Goal: Transaction & Acquisition: Download file/media

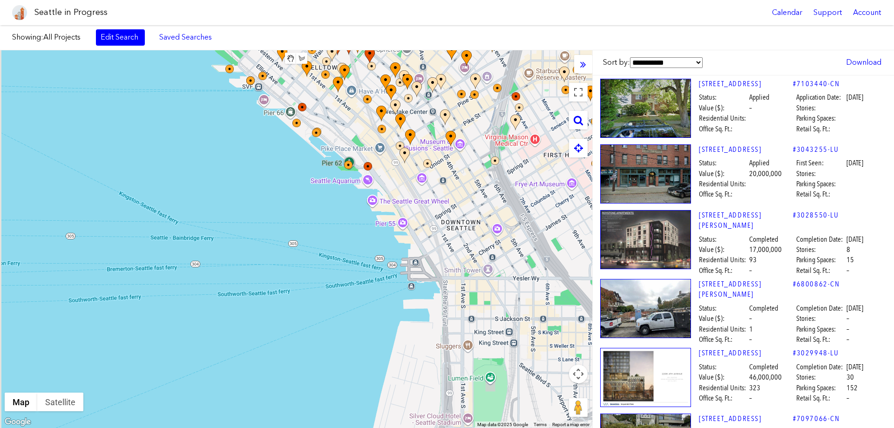
drag, startPoint x: 487, startPoint y: 205, endPoint x: 492, endPoint y: -56, distance: 261.1
click at [492, 0] on html "Seattle in Progress Calendar Support Account About [GEOGRAPHIC_DATA] in Progres…" at bounding box center [447, 214] width 894 height 428
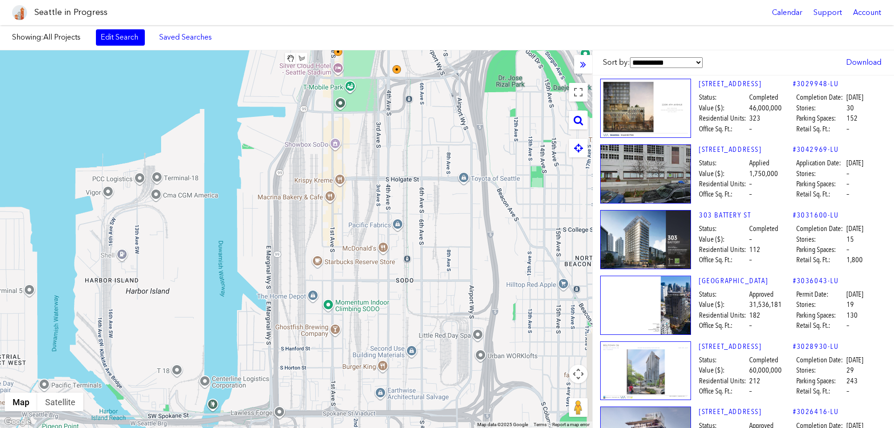
drag, startPoint x: 524, startPoint y: 295, endPoint x: 394, endPoint y: -54, distance: 373.2
click at [394, 0] on html "Seattle in Progress Calendar Support Account About [GEOGRAPHIC_DATA] in Progres…" at bounding box center [447, 214] width 894 height 428
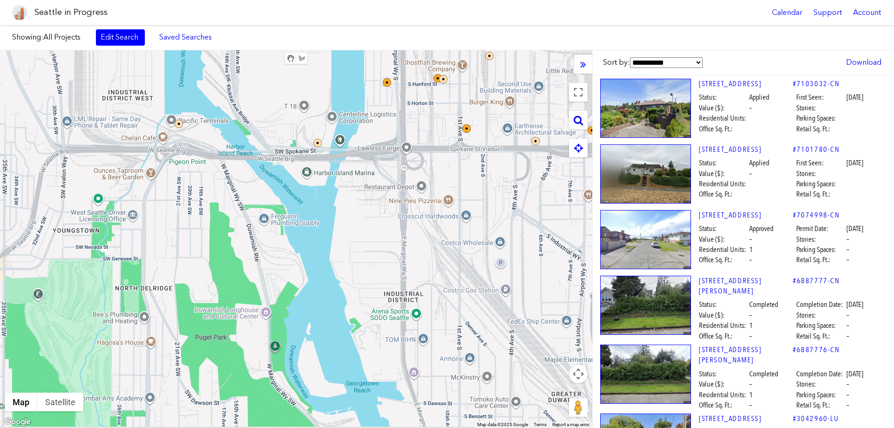
drag, startPoint x: 262, startPoint y: 232, endPoint x: 390, endPoint y: -37, distance: 298.5
click at [390, 0] on html "Seattle in Progress Calendar Support Account About [GEOGRAPHIC_DATA] in Progres…" at bounding box center [447, 214] width 894 height 428
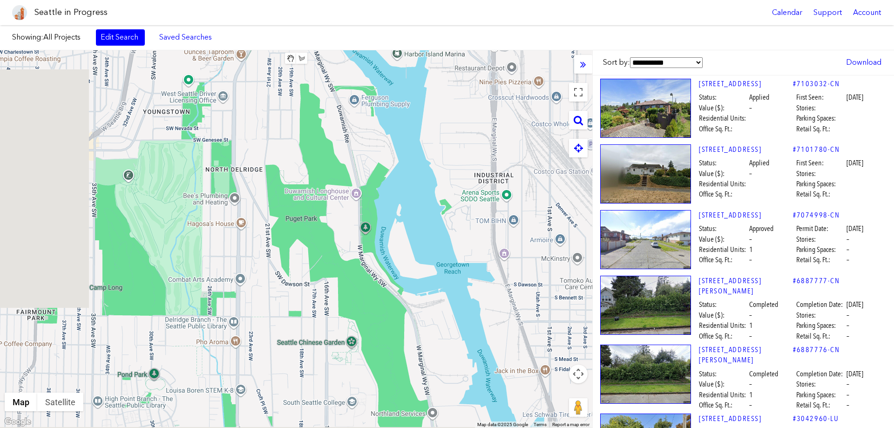
drag, startPoint x: 250, startPoint y: 262, endPoint x: 339, endPoint y: 145, distance: 147.1
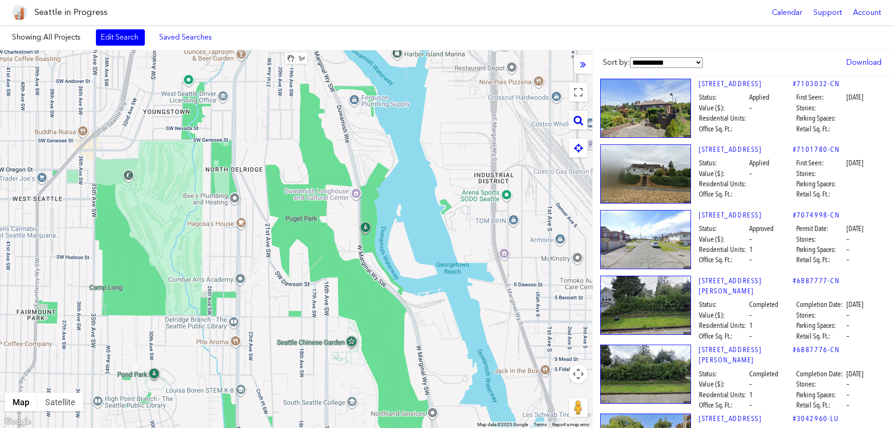
click at [339, 145] on div at bounding box center [296, 238] width 592 height 377
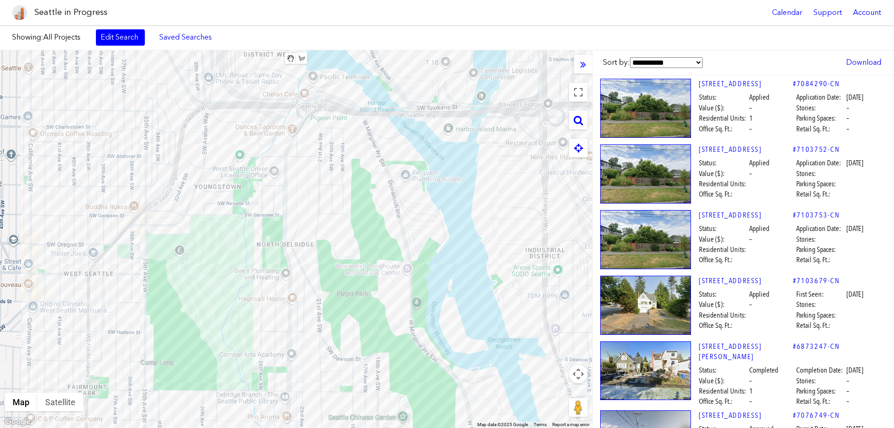
drag, startPoint x: 139, startPoint y: 163, endPoint x: 189, endPoint y: 239, distance: 91.3
click at [190, 239] on div at bounding box center [296, 238] width 592 height 377
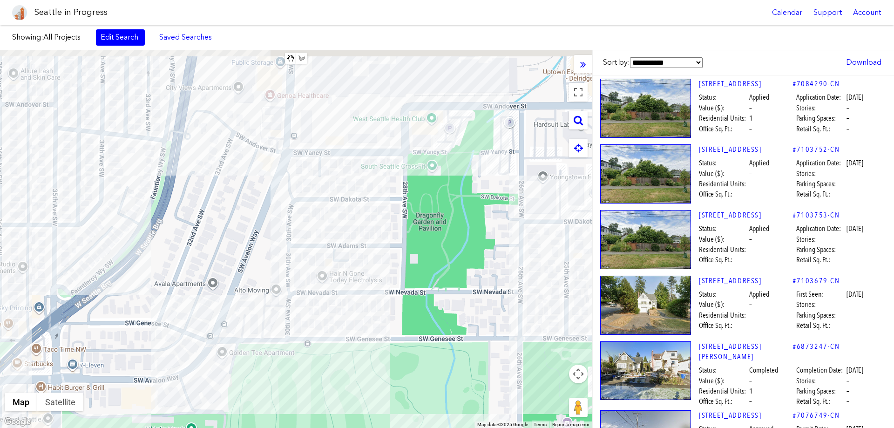
drag, startPoint x: 313, startPoint y: 160, endPoint x: 236, endPoint y: 326, distance: 183.0
click at [236, 326] on div at bounding box center [296, 238] width 592 height 377
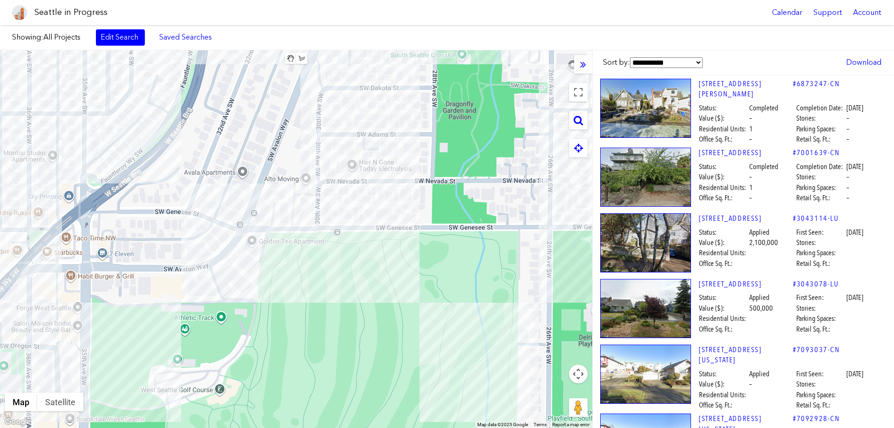
drag, startPoint x: 354, startPoint y: 133, endPoint x: 390, endPoint y: 10, distance: 128.0
click at [390, 10] on body "Seattle in Progress Calendar Support Account About [GEOGRAPHIC_DATA] in Progres…" at bounding box center [447, 214] width 894 height 428
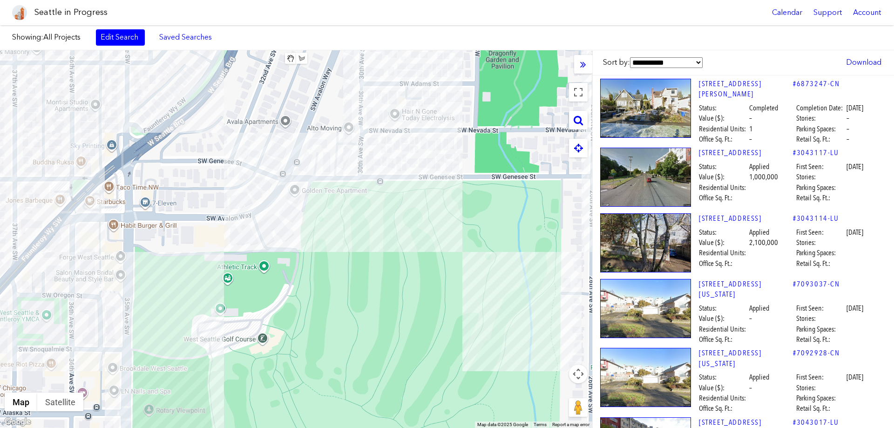
drag, startPoint x: 249, startPoint y: 247, endPoint x: 275, endPoint y: 217, distance: 39.6
click at [292, 195] on div at bounding box center [296, 238] width 592 height 377
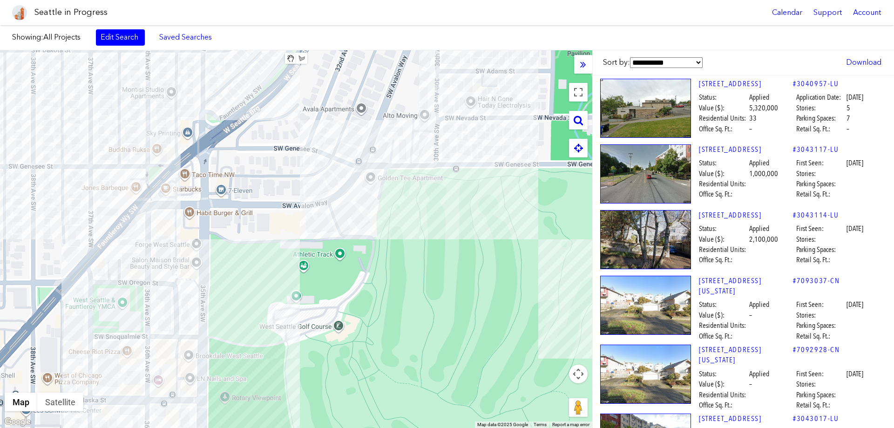
drag, startPoint x: 204, startPoint y: 242, endPoint x: 281, endPoint y: 229, distance: 77.9
click at [281, 229] on div at bounding box center [296, 238] width 592 height 377
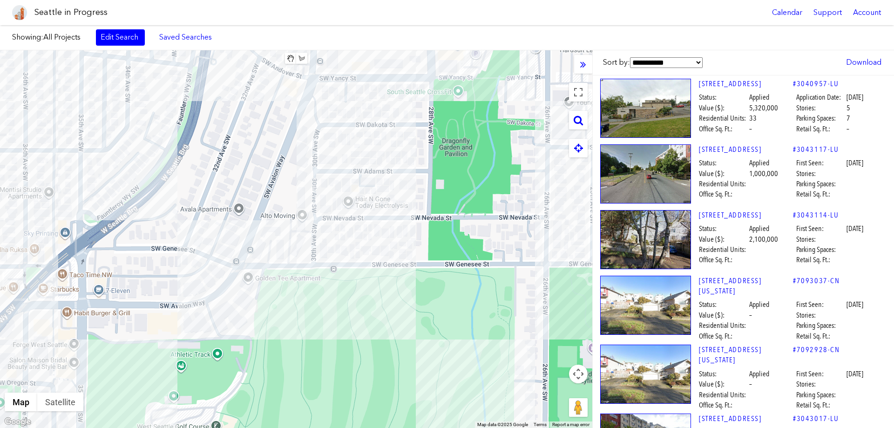
drag, startPoint x: 427, startPoint y: 180, endPoint x: 299, endPoint y: 282, distance: 164.3
click at [300, 282] on div at bounding box center [296, 238] width 592 height 377
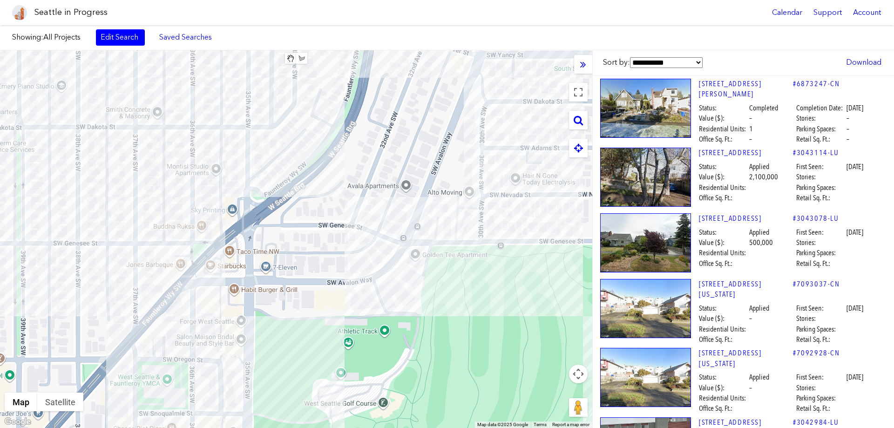
drag, startPoint x: 54, startPoint y: 309, endPoint x: 232, endPoint y: 284, distance: 179.6
click at [232, 284] on div at bounding box center [296, 238] width 592 height 377
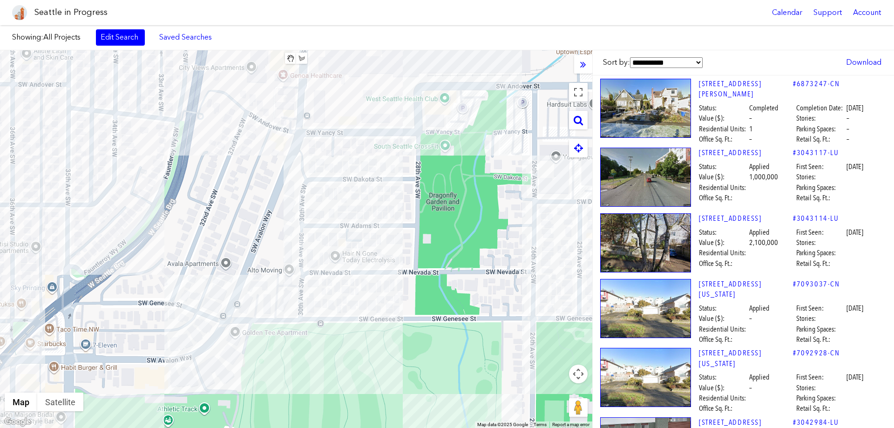
drag, startPoint x: 344, startPoint y: 252, endPoint x: 154, endPoint y: 336, distance: 207.7
click at [154, 336] on div at bounding box center [296, 238] width 592 height 377
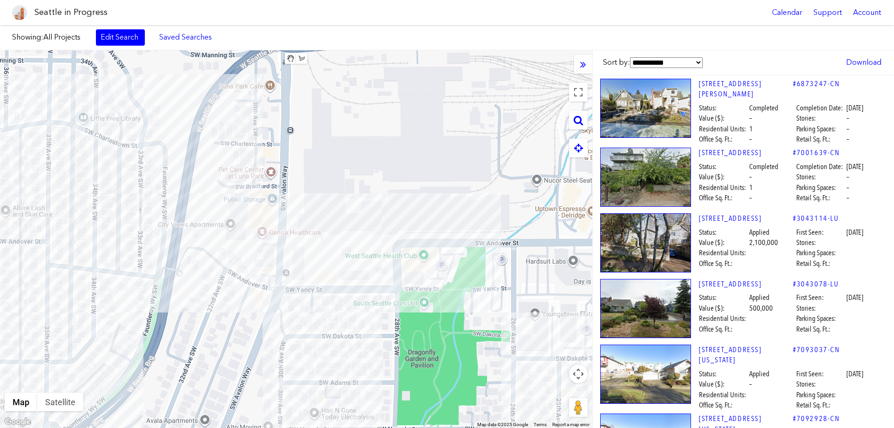
drag, startPoint x: 271, startPoint y: 143, endPoint x: 394, endPoint y: 267, distance: 173.8
click at [256, 295] on div at bounding box center [296, 238] width 592 height 377
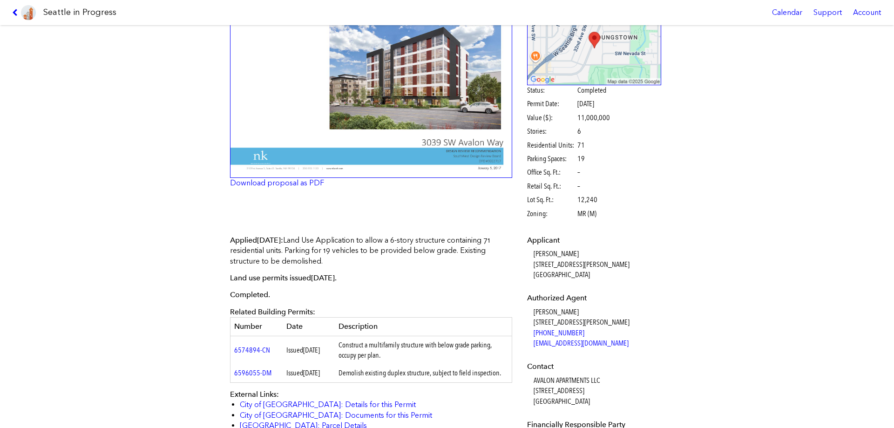
scroll to position [140, 0]
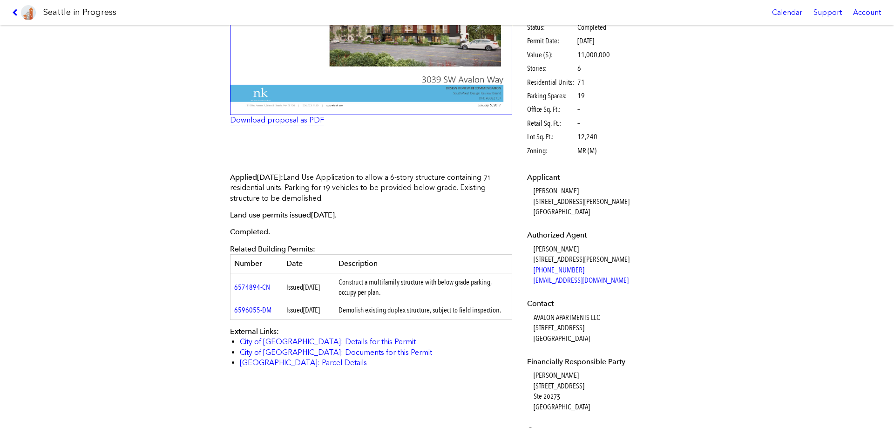
click at [260, 121] on link "Download proposal as PDF" at bounding box center [277, 119] width 94 height 9
